Goal: Find specific page/section: Find specific page/section

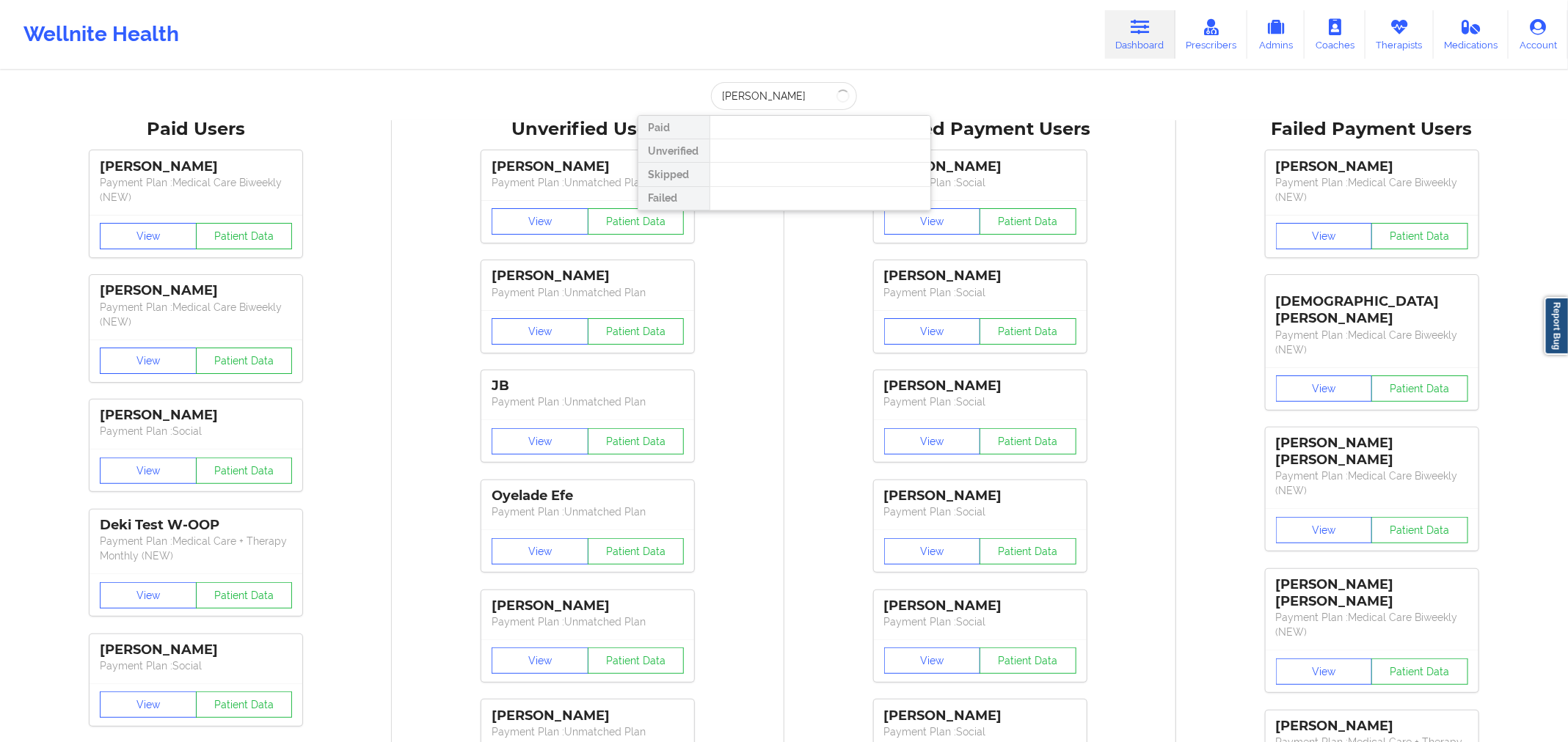
click at [716, 99] on input "[PERSON_NAME]" at bounding box center [783, 96] width 145 height 27
type input "[PERSON_NAME]"
click at [822, 164] on div "[PERSON_NAME] - [EMAIL_ADDRESS][DOMAIN_NAME]" at bounding box center [819, 160] width 196 height 27
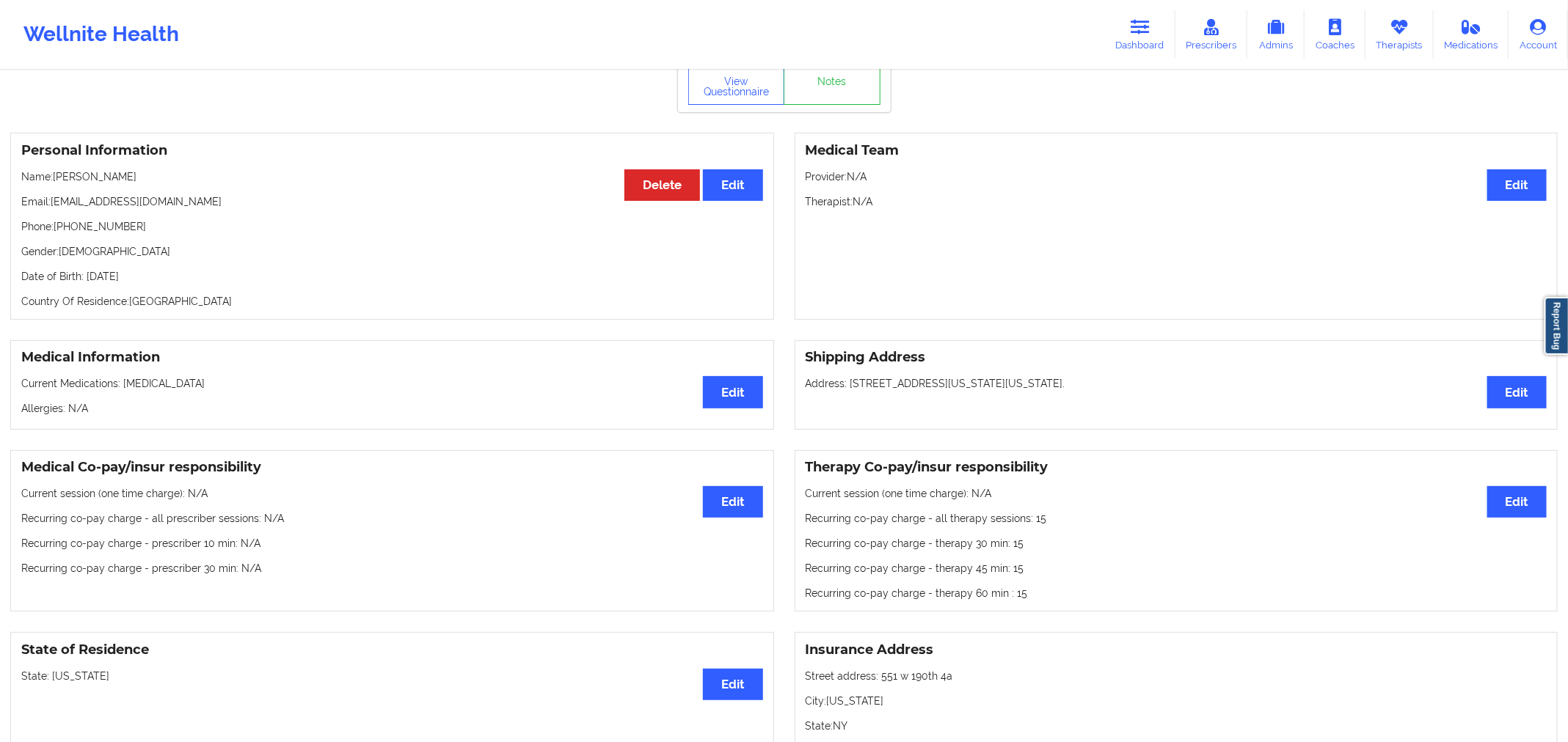
scroll to position [60, 0]
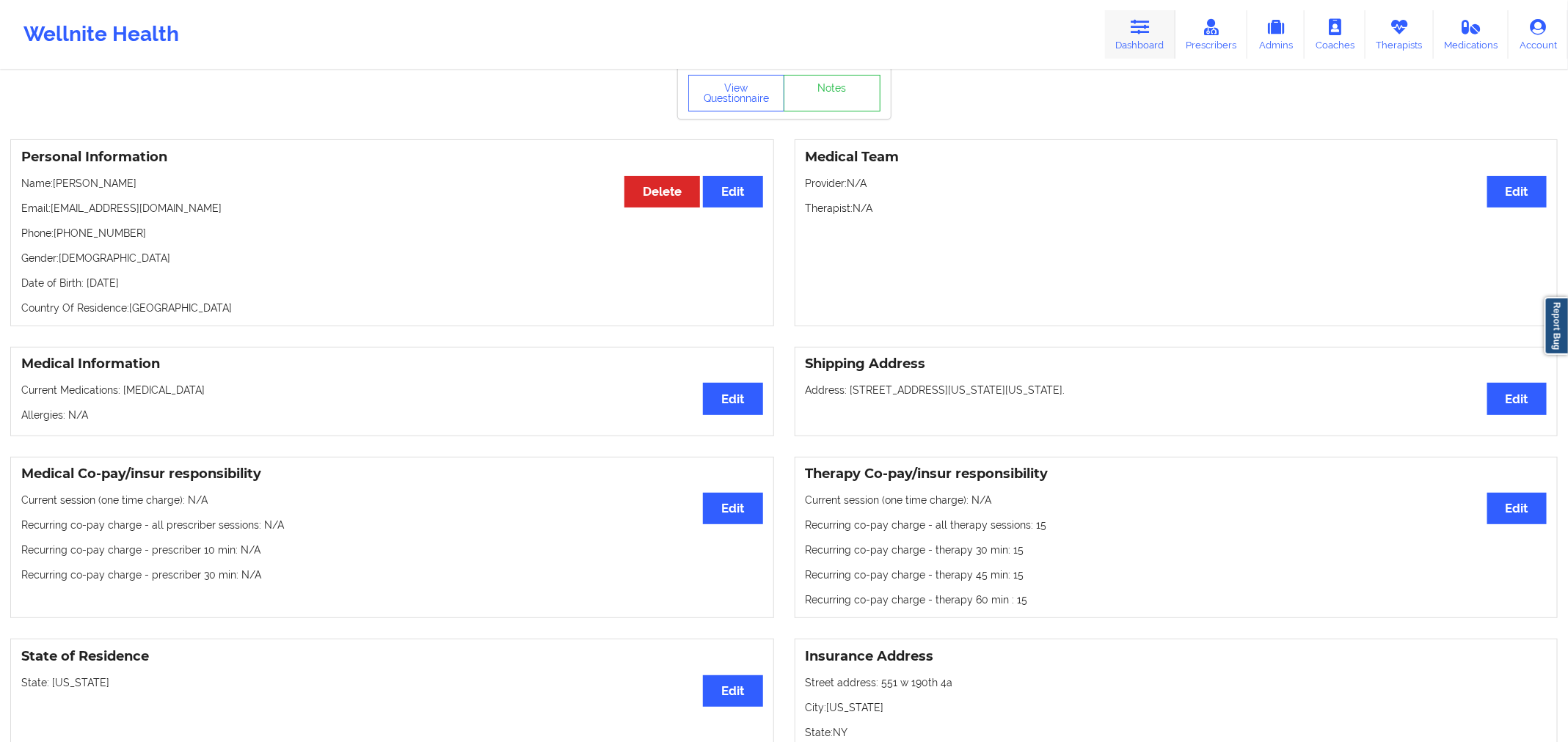
click at [1133, 32] on link "Dashboard" at bounding box center [1140, 34] width 70 height 48
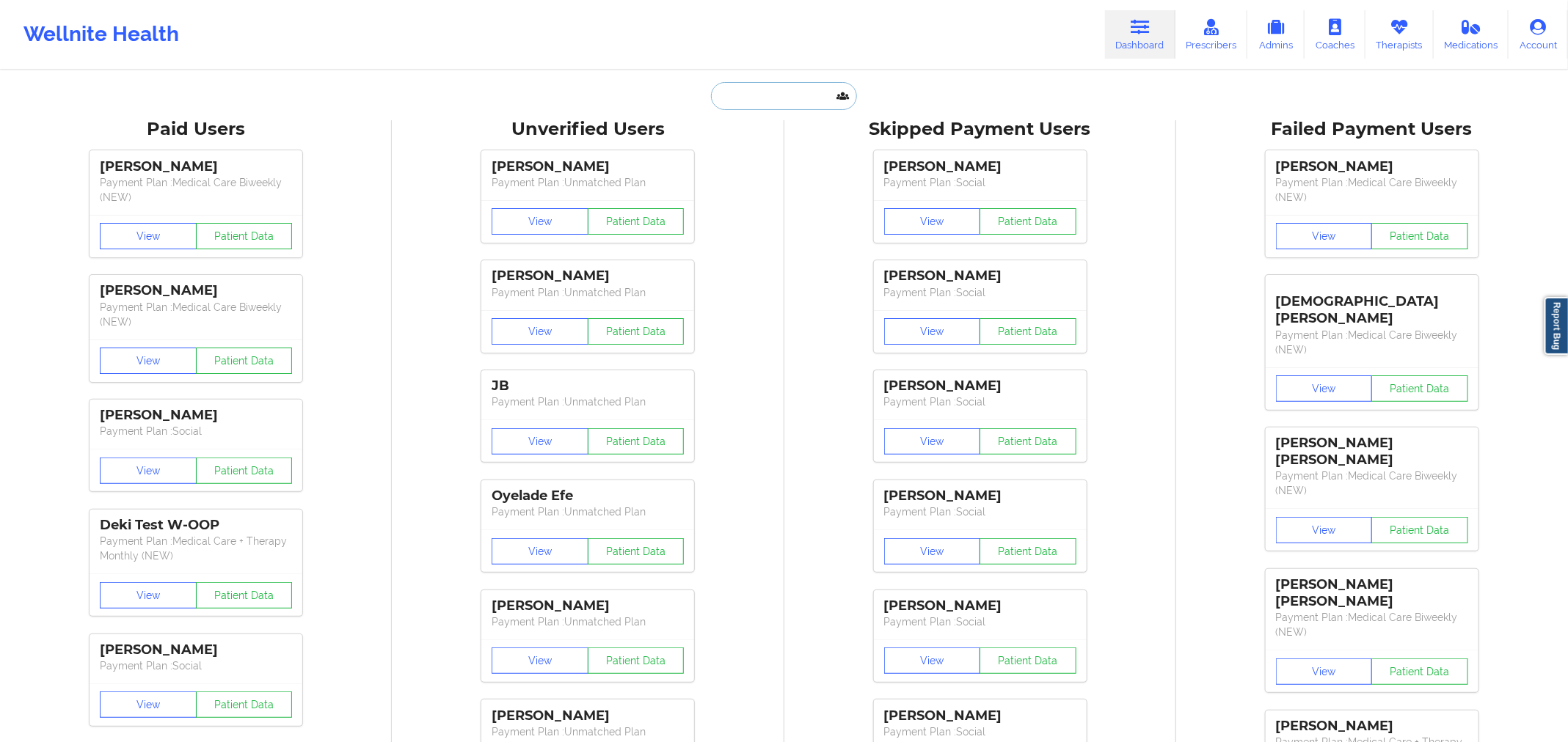
click at [823, 97] on input "text" at bounding box center [783, 96] width 145 height 27
paste input "[EMAIL_ADDRESS][DOMAIN_NAME]"
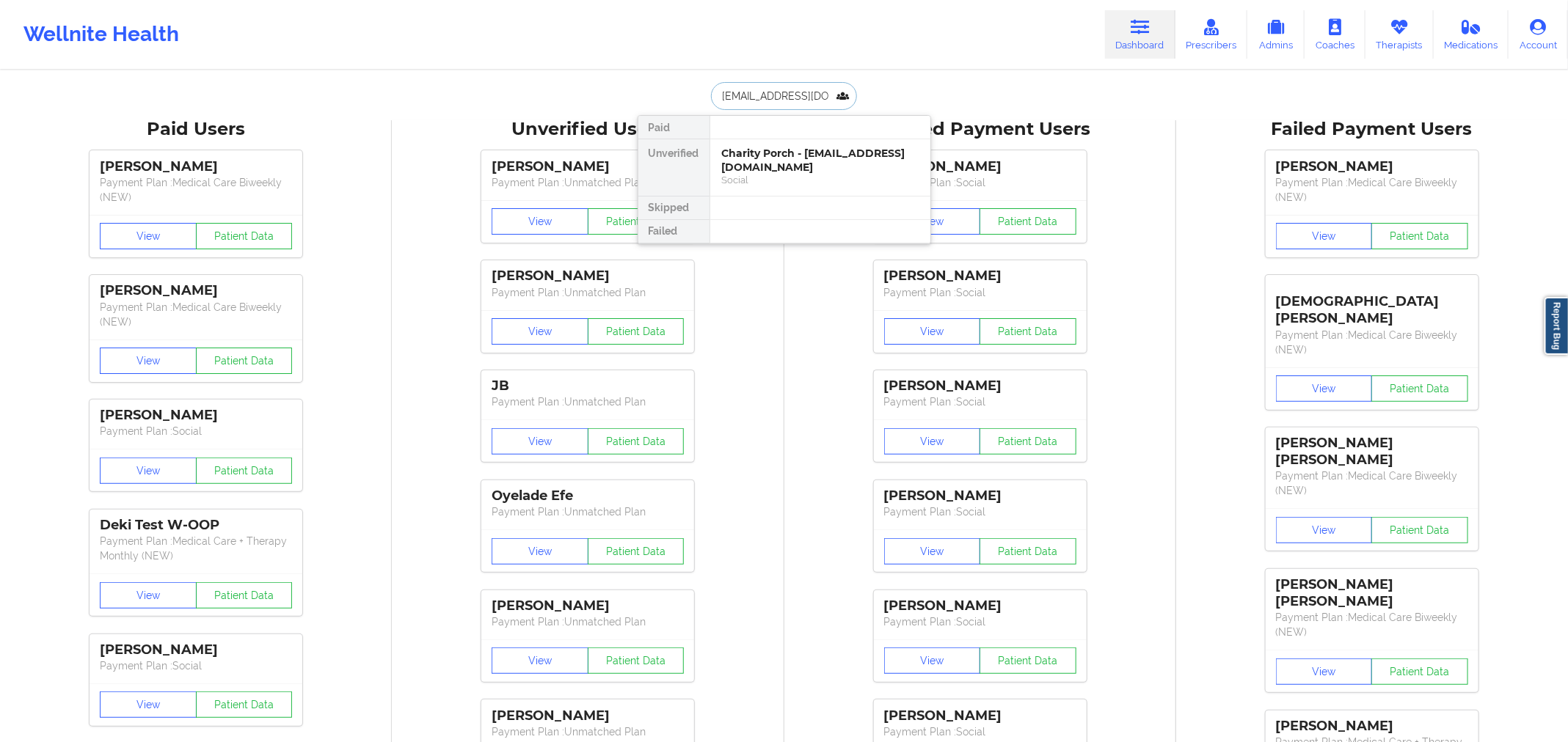
type input "[EMAIL_ADDRESS][DOMAIN_NAME]"
click at [819, 148] on div "Charity Porch - [EMAIL_ADDRESS][DOMAIN_NAME]" at bounding box center [819, 160] width 196 height 27
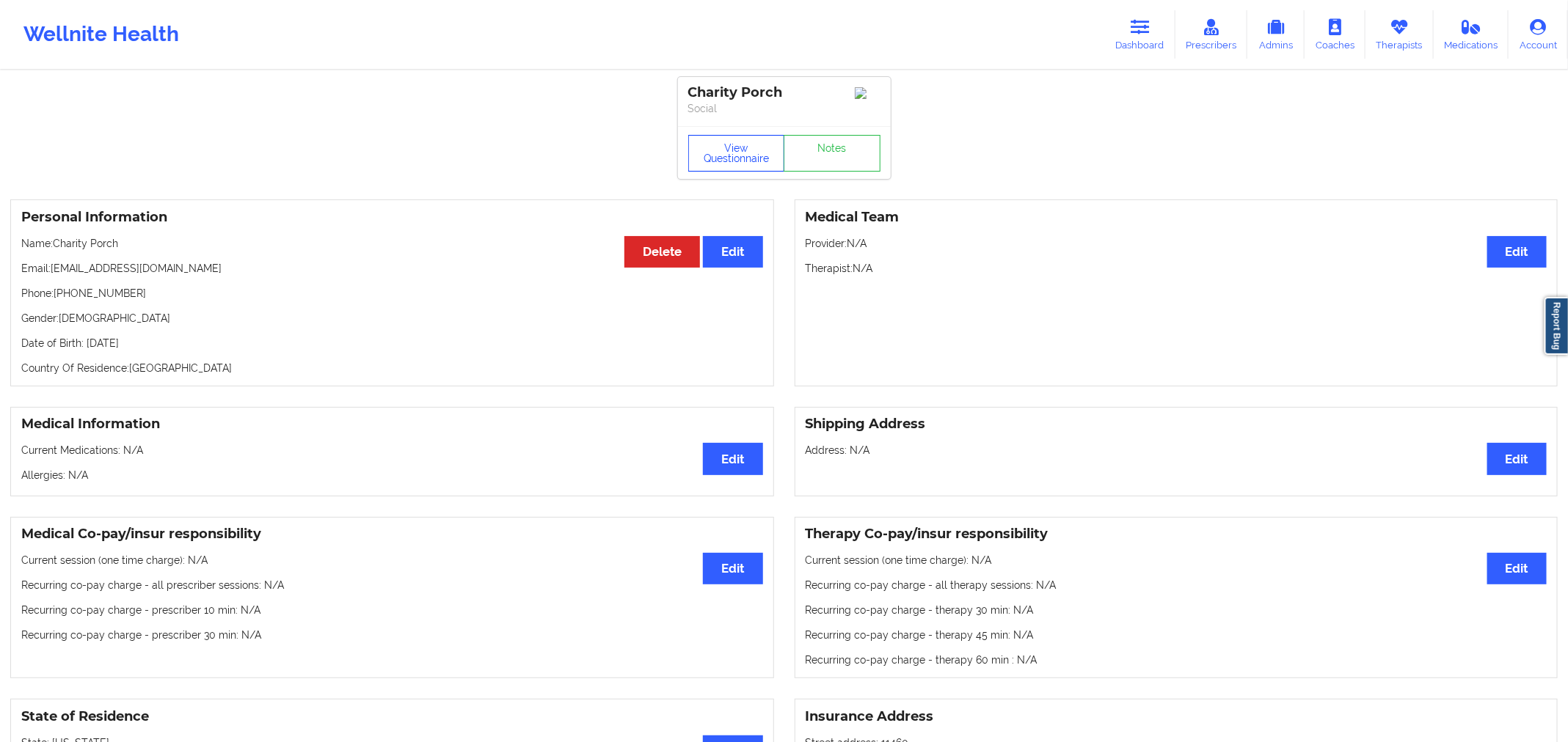
click at [727, 154] on button "View Questionnaire" at bounding box center [737, 153] width 97 height 37
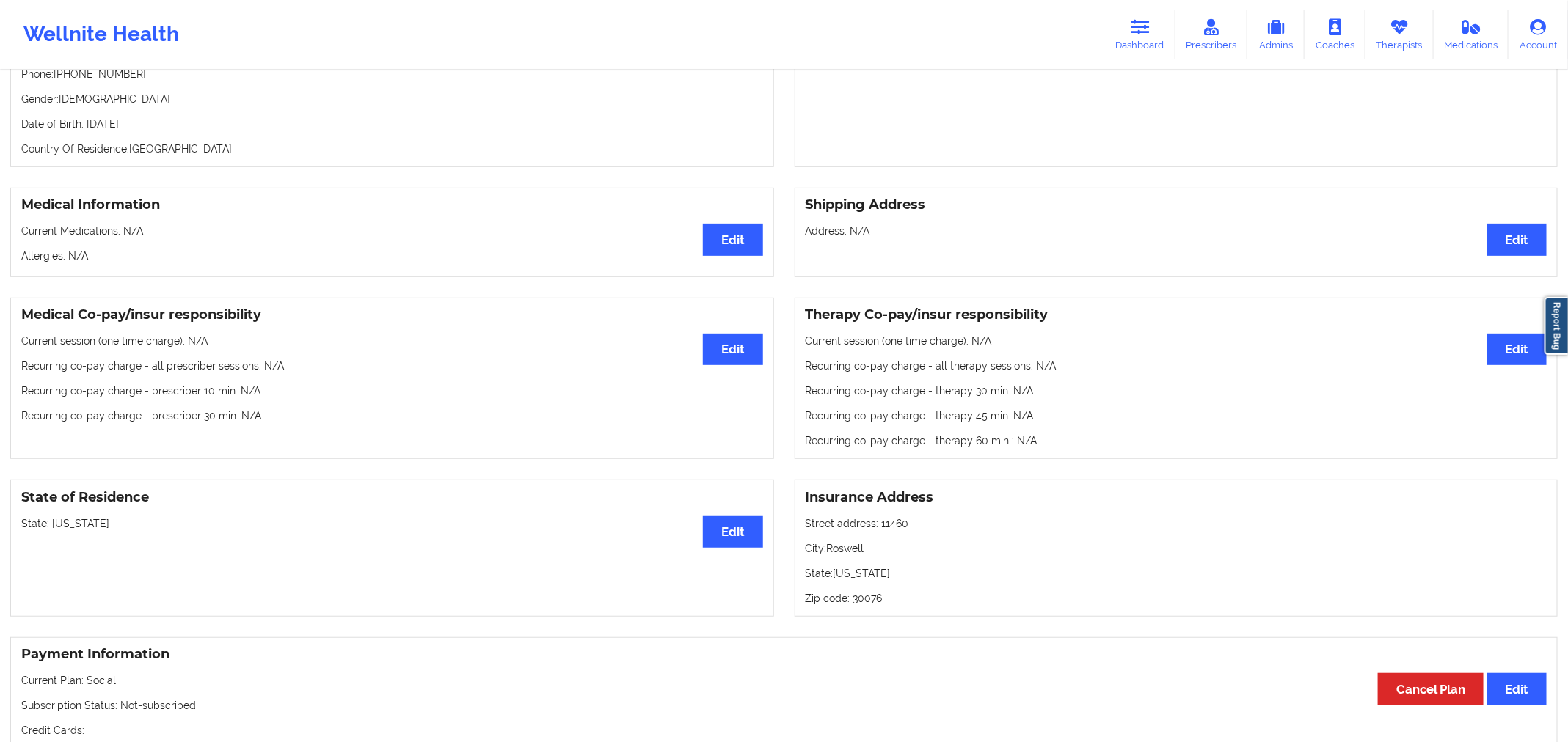
scroll to position [220, 0]
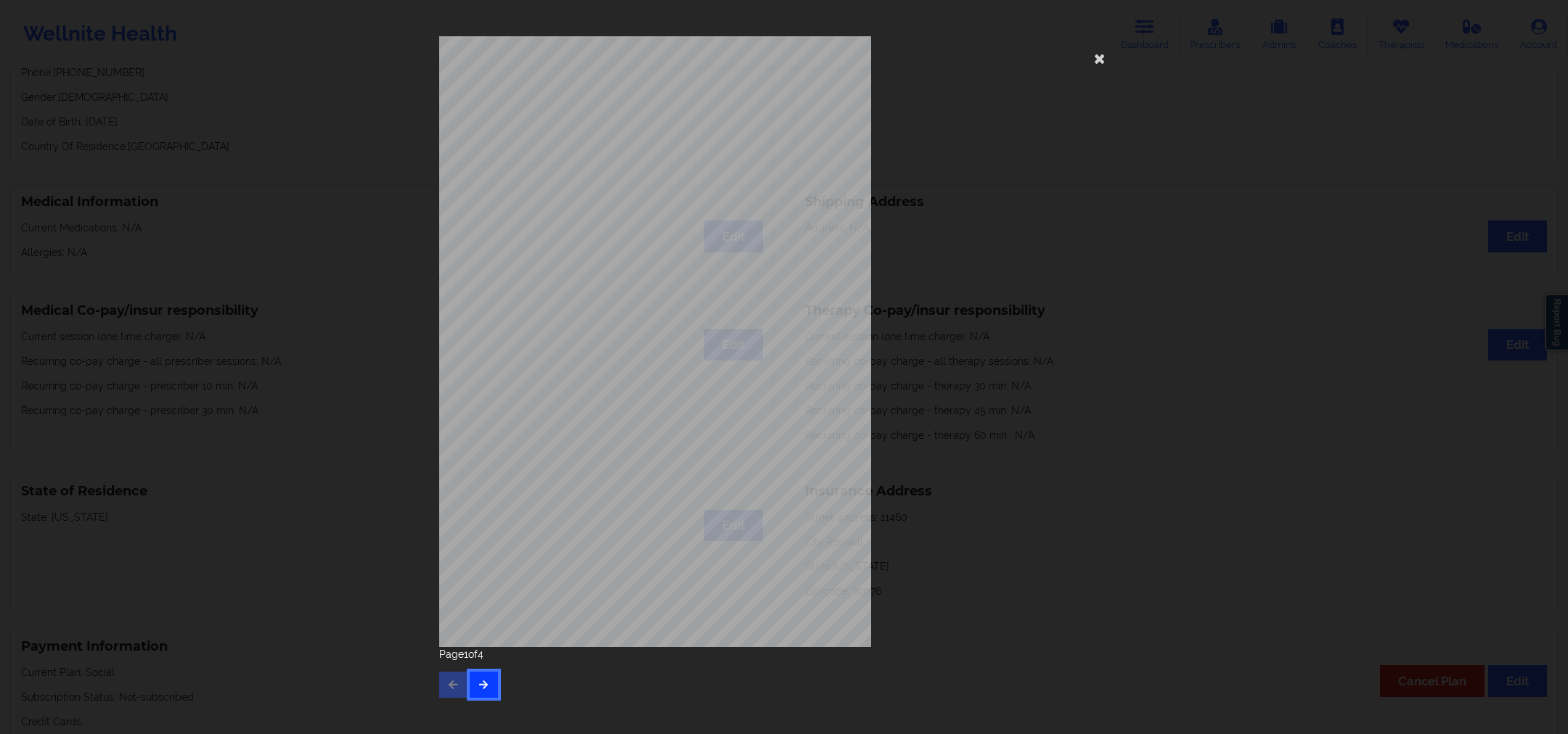
click at [483, 677] on button "button" at bounding box center [484, 685] width 28 height 26
click at [482, 675] on button "button" at bounding box center [484, 685] width 28 height 26
click at [1099, 63] on icon at bounding box center [1099, 58] width 23 height 23
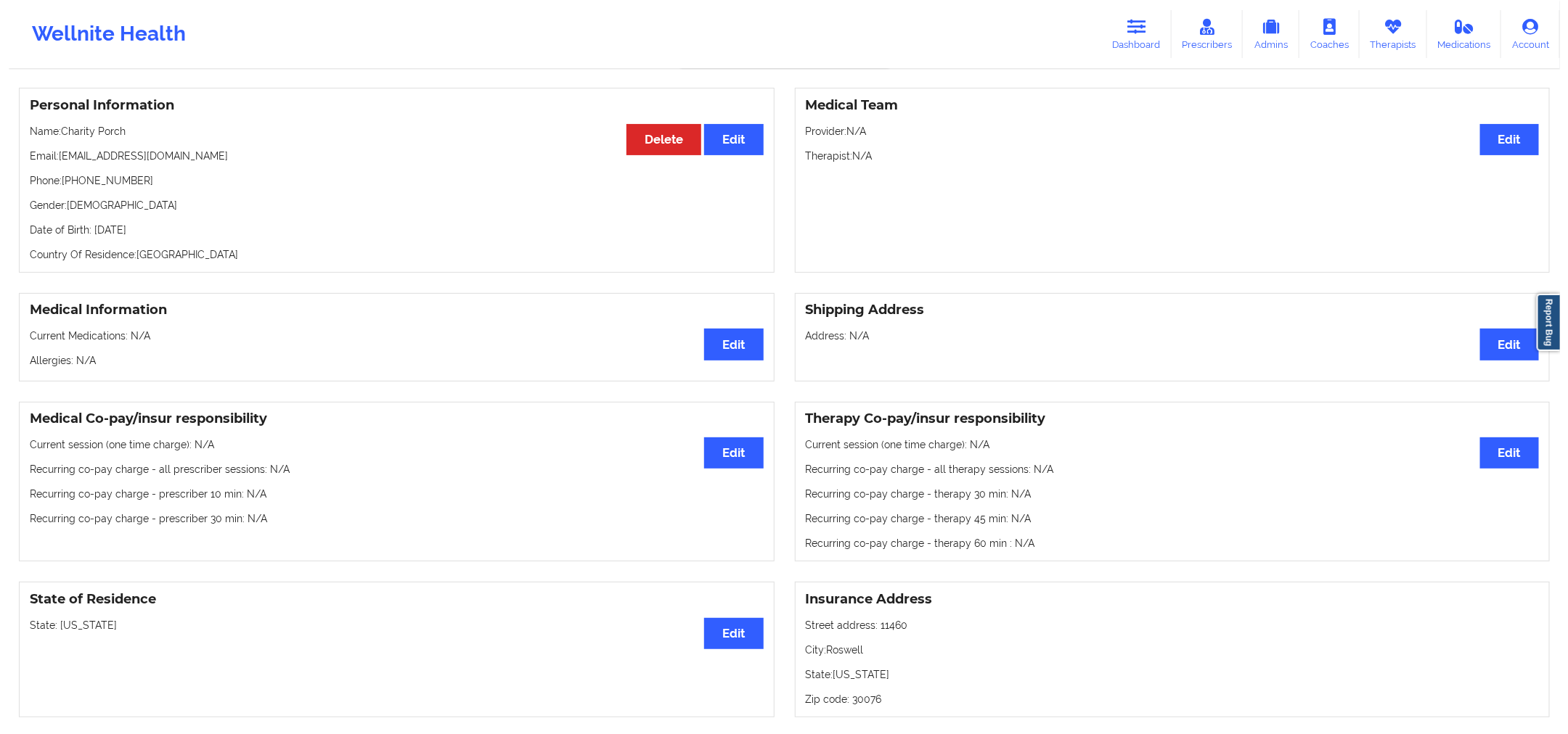
scroll to position [0, 0]
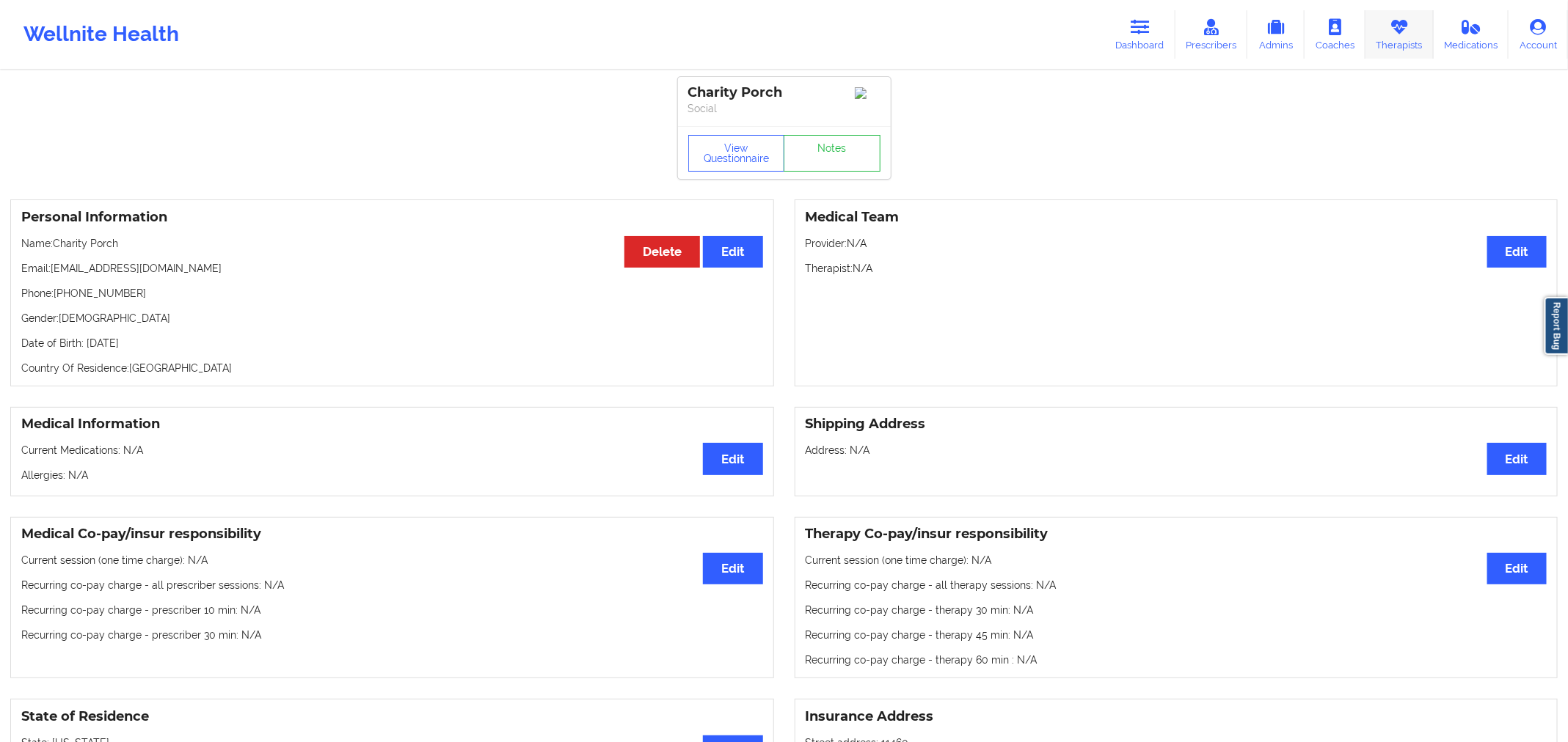
click at [1388, 35] on link "Therapists" at bounding box center [1399, 34] width 68 height 48
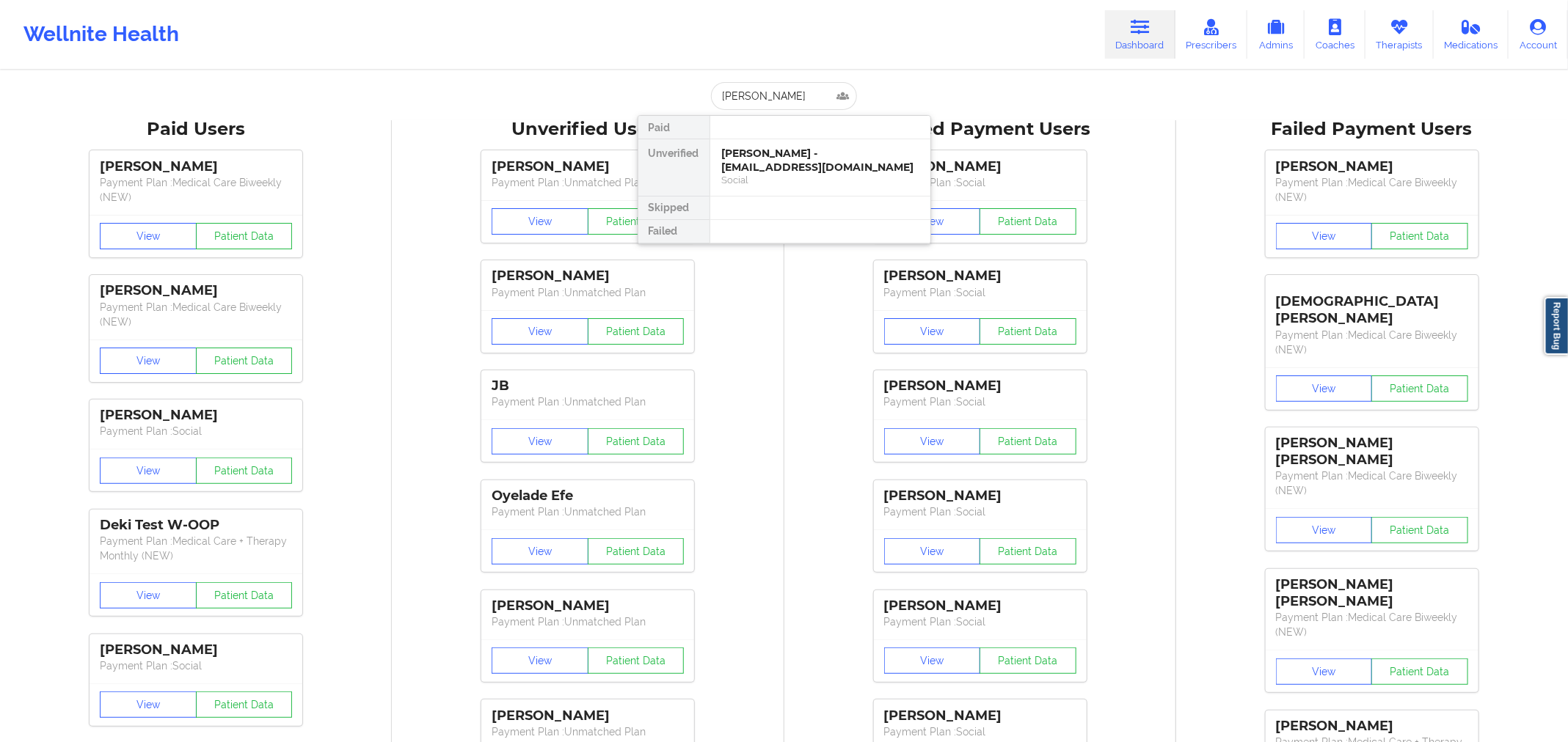
type input "Joshua Bobo"
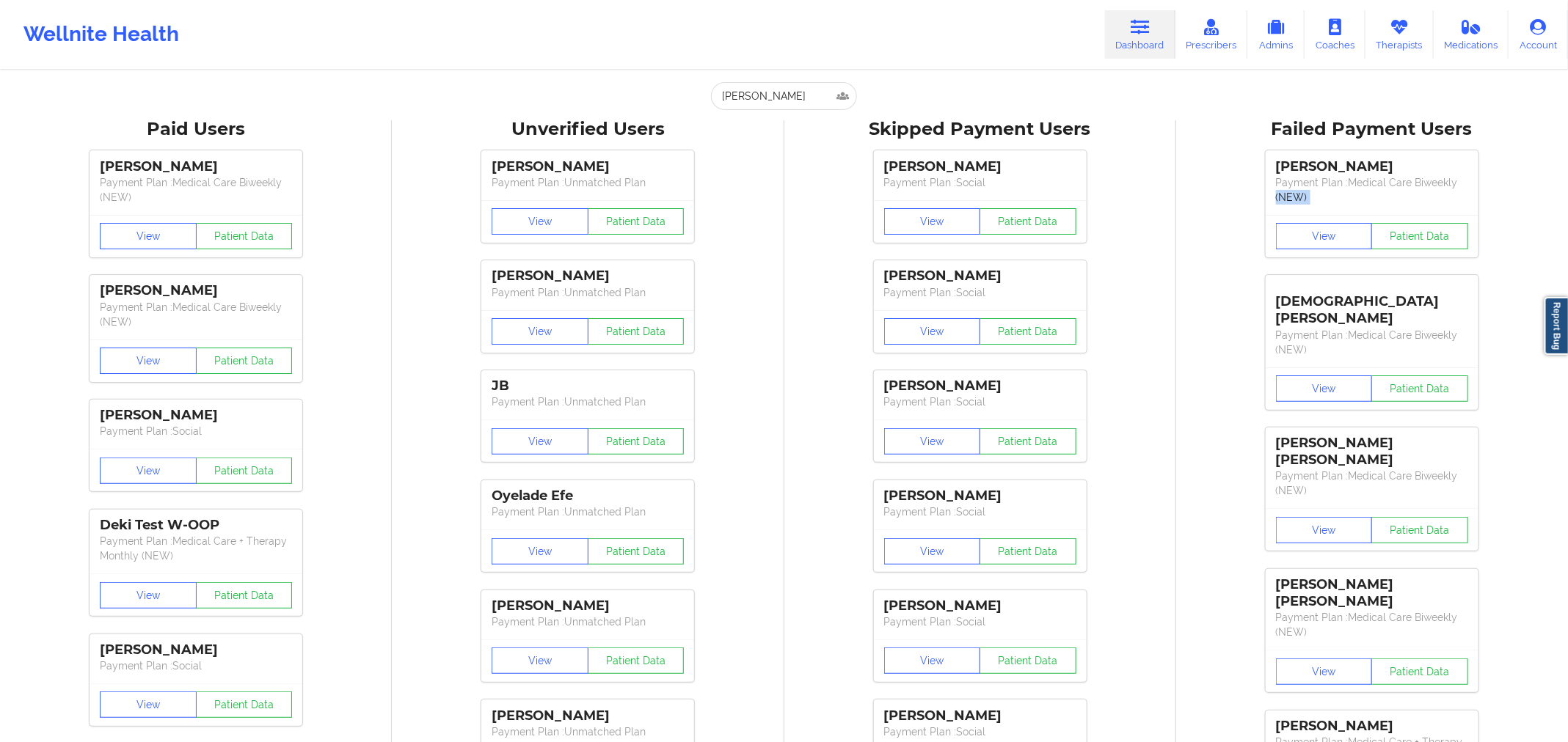
drag, startPoint x: 1487, startPoint y: 189, endPoint x: 1584, endPoint y: 242, distance: 110.5
click at [1567, 242] on html "Wellnite Health Dashboard Prescribers Admins Coaches Therapists Medications Acc…" at bounding box center [784, 371] width 1568 height 742
